Goal: Information Seeking & Learning: Find specific fact

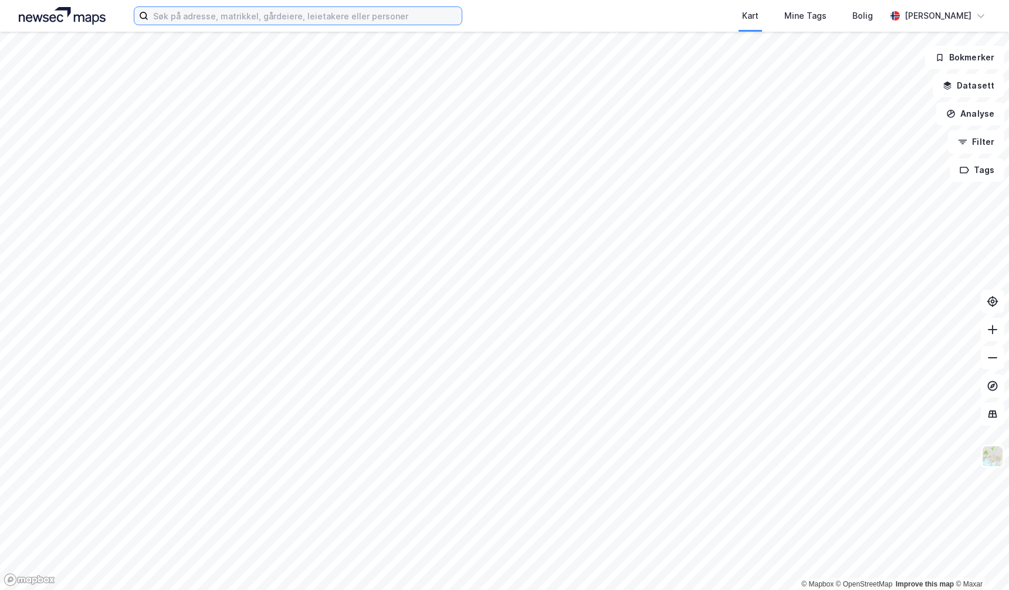
click at [260, 19] on input at bounding box center [304, 16] width 313 height 18
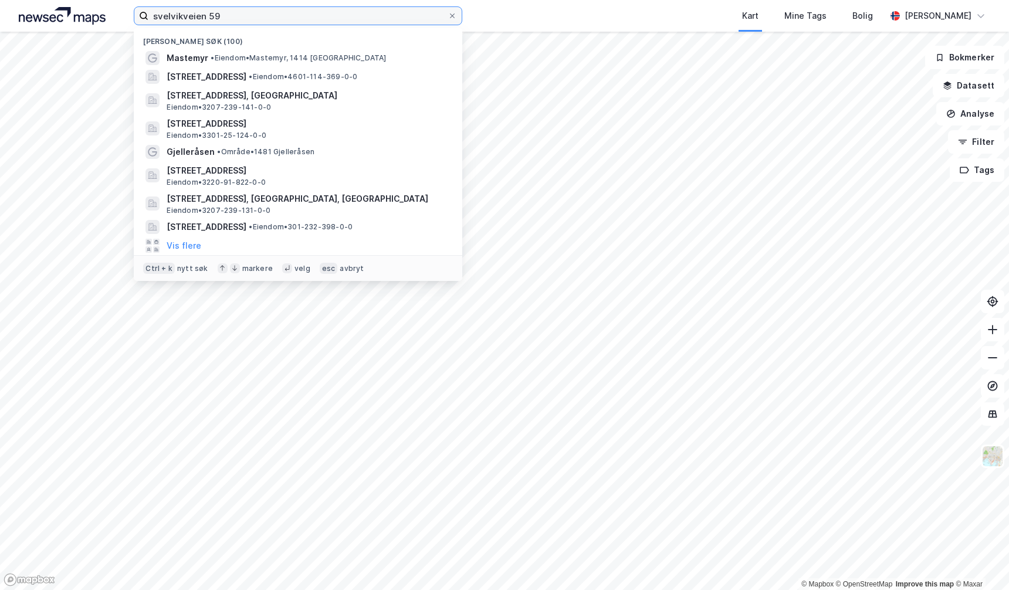
type input "svelvikveien 59"
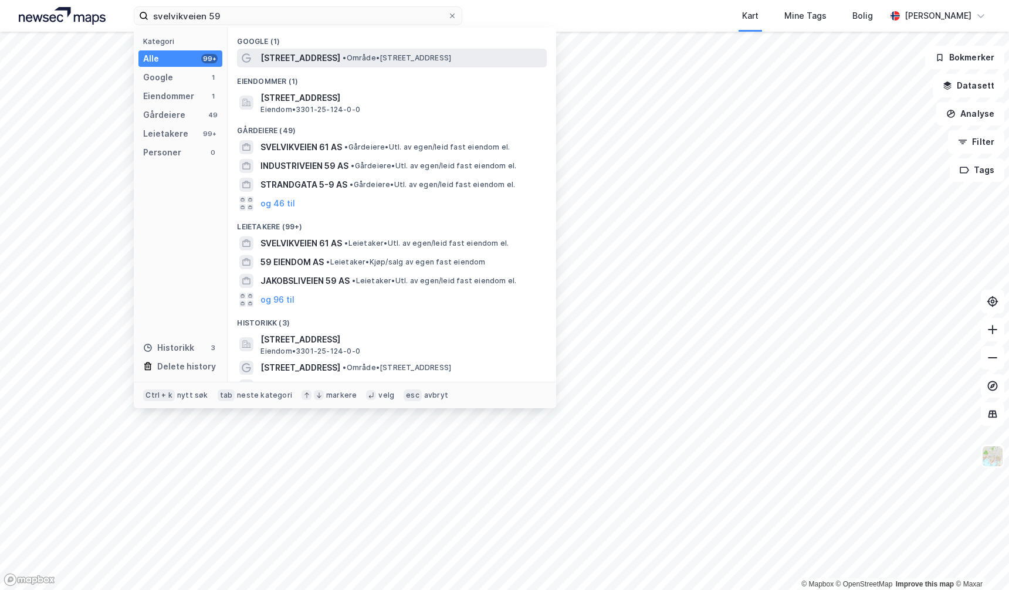
click at [275, 60] on span "[STREET_ADDRESS]" at bounding box center [300, 58] width 80 height 14
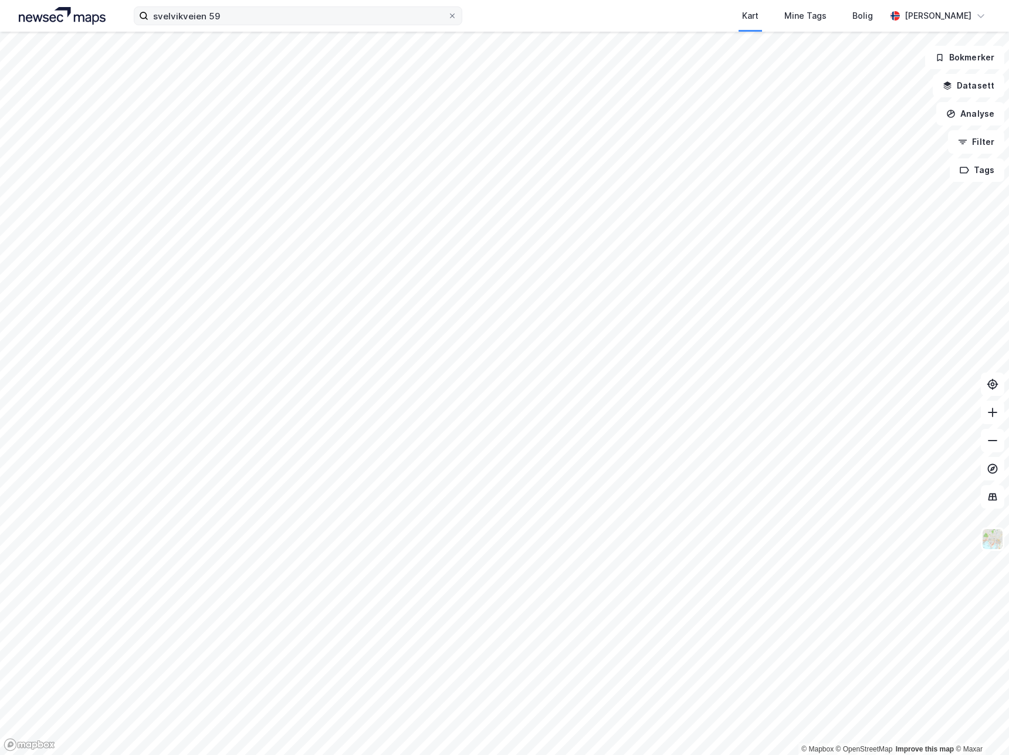
click at [242, 25] on label "svelvikveien 59" at bounding box center [298, 15] width 328 height 19
click at [242, 25] on input "svelvikveien 59" at bounding box center [297, 16] width 299 height 18
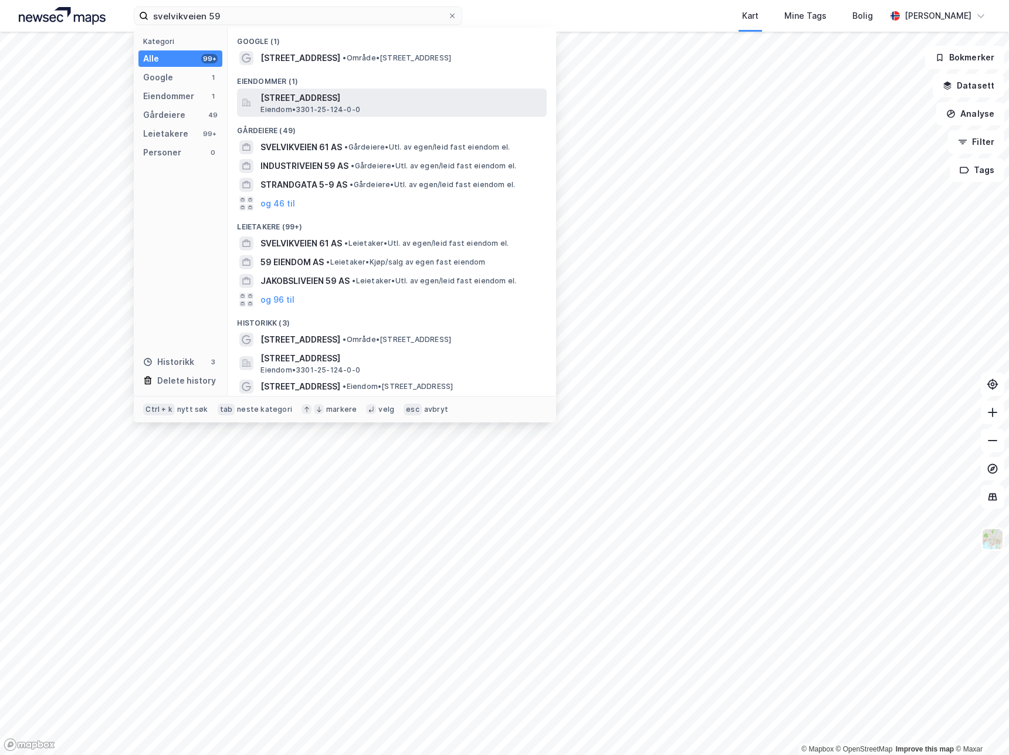
click at [306, 102] on span "[STREET_ADDRESS]" at bounding box center [400, 98] width 281 height 14
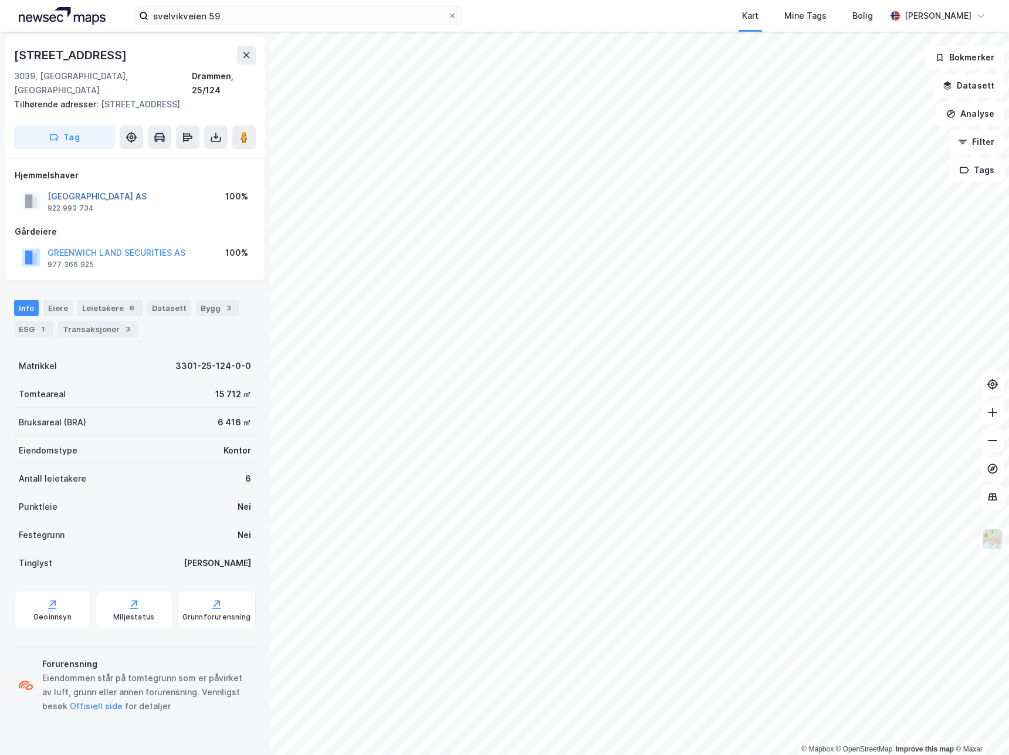
click at [0, 0] on button "[GEOGRAPHIC_DATA] AS" at bounding box center [0, 0] width 0 height 0
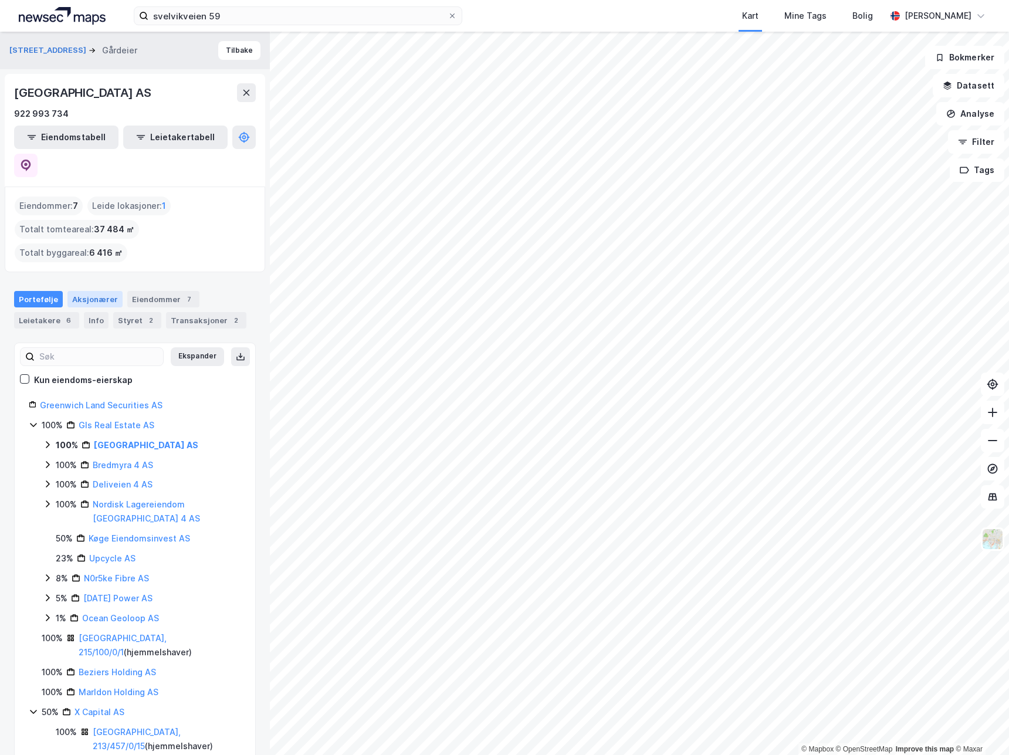
click at [67, 291] on div "Aksjonærer" at bounding box center [94, 299] width 55 height 16
